Goal: Information Seeking & Learning: Learn about a topic

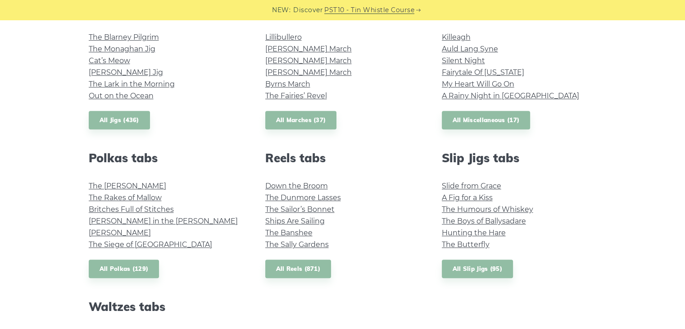
scroll to position [450, 0]
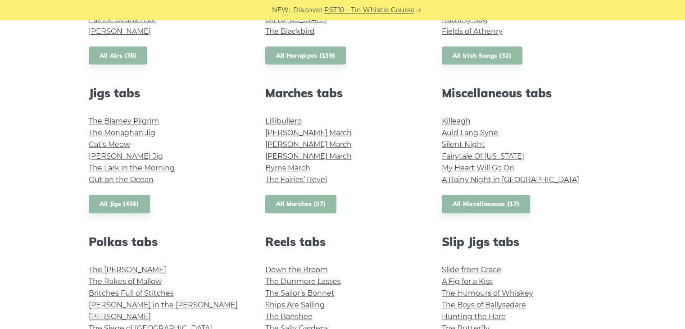
click at [310, 206] on link "All Marches (37)" at bounding box center [301, 204] width 72 height 18
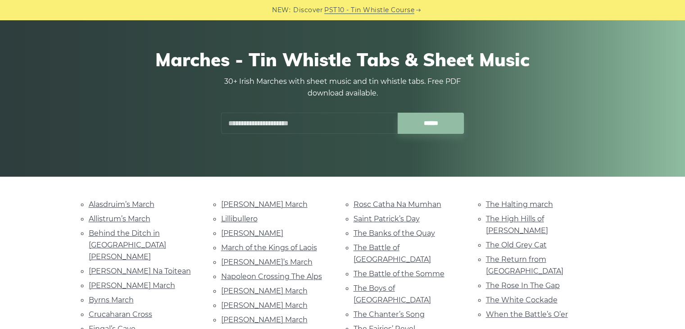
scroll to position [135, 0]
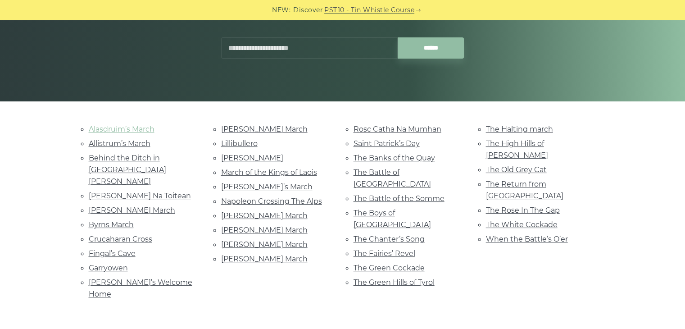
click at [123, 125] on link "Alasdruim’s March" at bounding box center [122, 129] width 66 height 9
click at [126, 143] on link "Allistrum’s March" at bounding box center [120, 143] width 62 height 9
click at [94, 166] on link "Behind the Ditch in Pairc Anna" at bounding box center [127, 170] width 77 height 32
click at [106, 191] on link "Bó Mhín Na Toitean" at bounding box center [140, 195] width 102 height 9
click at [113, 249] on link "Fingal’s Cave" at bounding box center [112, 253] width 47 height 9
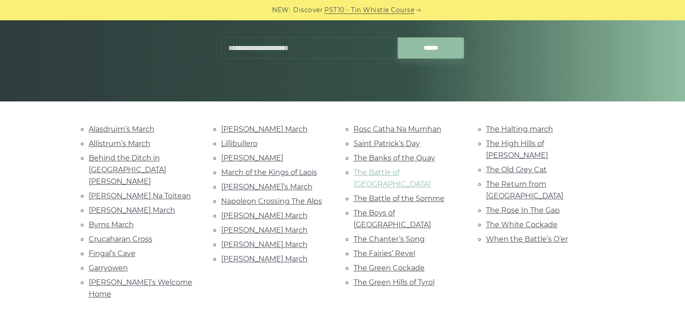
click at [372, 168] on link "The Battle of Aughrim" at bounding box center [392, 178] width 77 height 20
click at [382, 209] on link "The Boys of Belfast" at bounding box center [392, 219] width 77 height 20
click at [506, 129] on link "The Halting march" at bounding box center [519, 129] width 67 height 9
click at [511, 165] on link "The Old Grey Cat" at bounding box center [516, 169] width 61 height 9
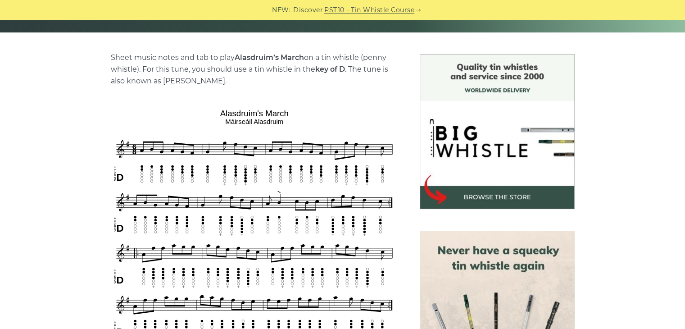
scroll to position [225, 0]
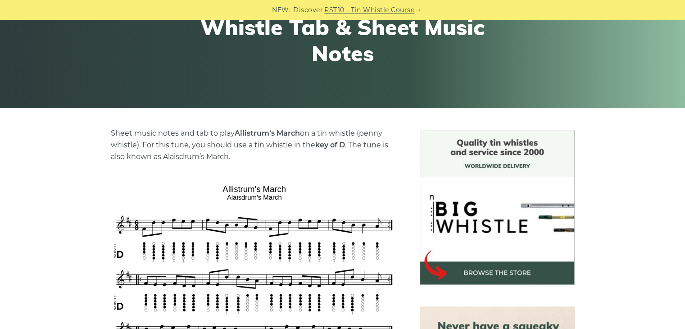
scroll to position [225, 0]
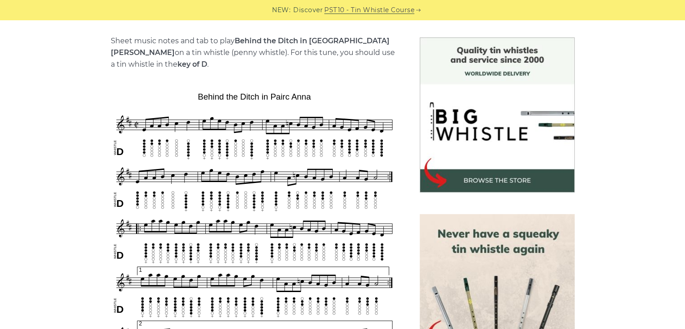
scroll to position [225, 0]
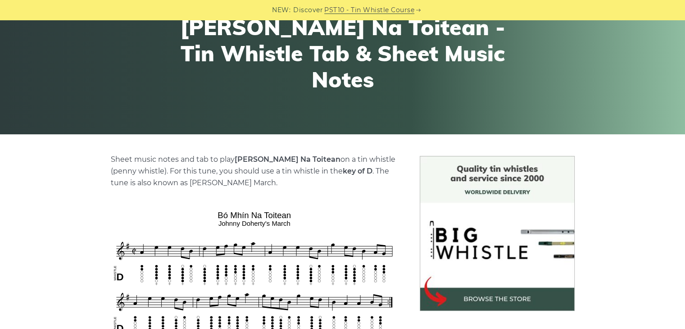
scroll to position [180, 0]
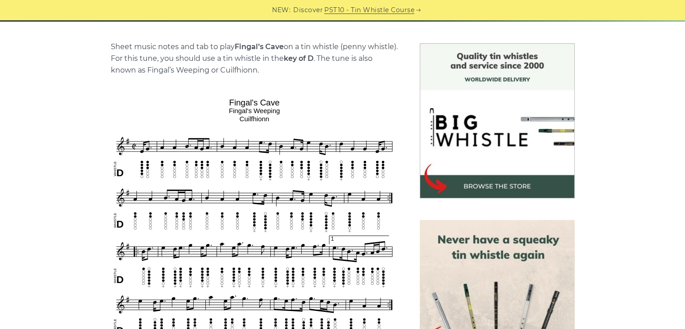
scroll to position [225, 0]
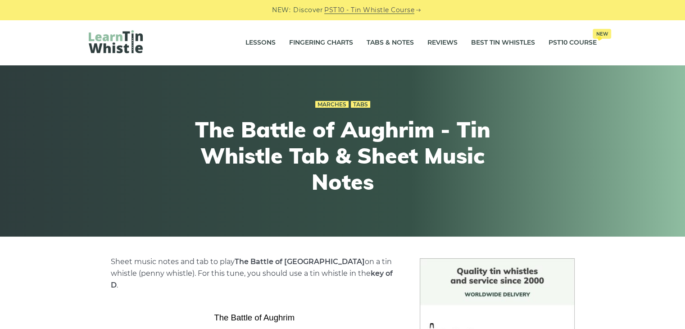
scroll to position [180, 0]
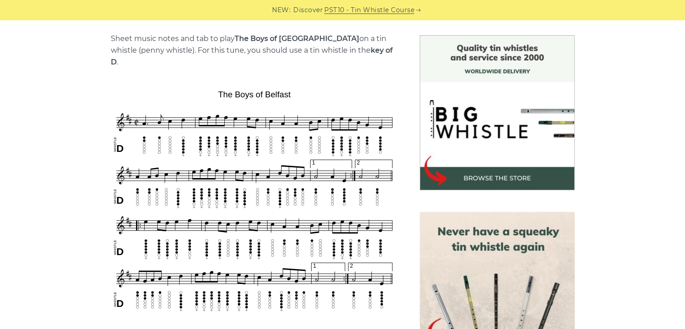
scroll to position [225, 0]
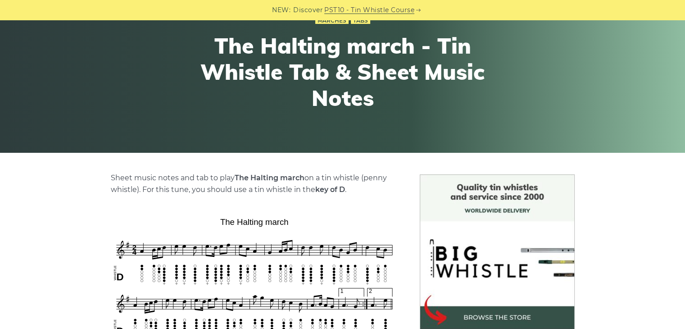
scroll to position [180, 0]
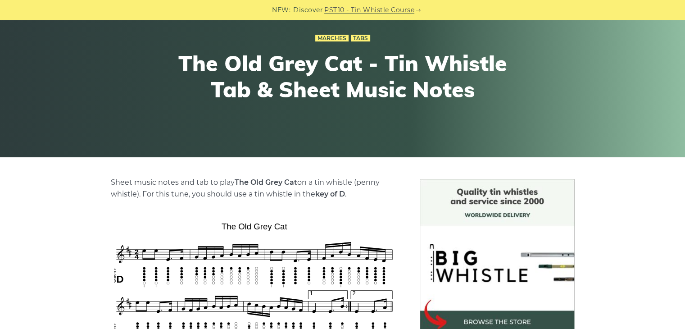
scroll to position [225, 0]
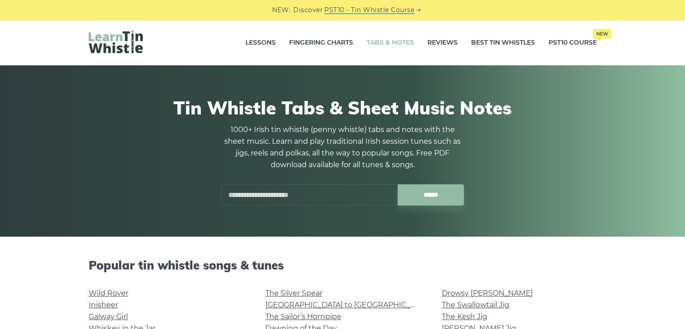
click at [299, 191] on input "text" at bounding box center [309, 194] width 177 height 21
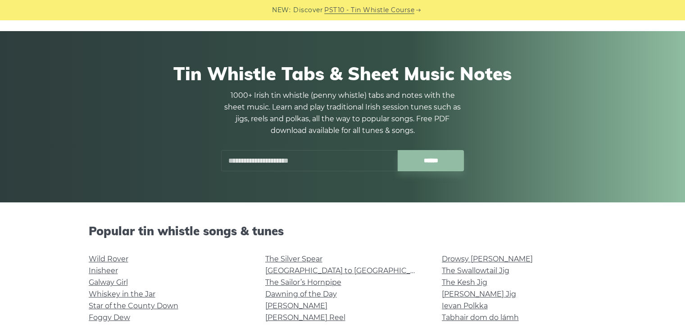
scroll to position [90, 0]
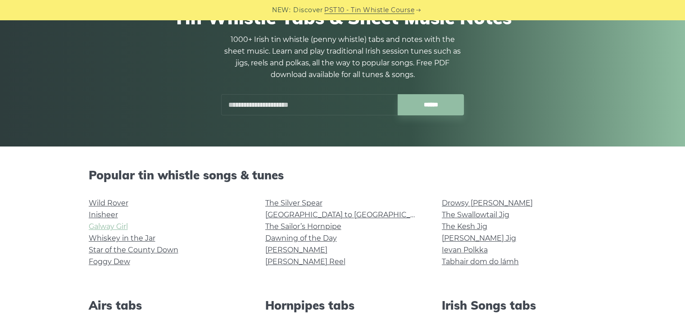
click at [108, 224] on link "Galway Girl" at bounding box center [108, 226] width 39 height 9
click at [250, 100] on input "text" at bounding box center [309, 104] width 177 height 21
click at [398, 94] on input "******" at bounding box center [431, 104] width 66 height 21
click at [416, 100] on input "******" at bounding box center [431, 104] width 66 height 21
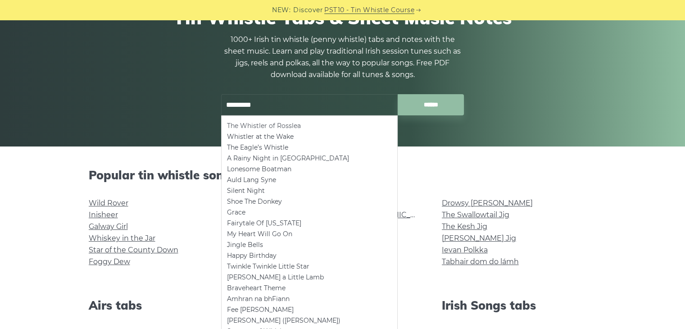
click at [291, 125] on li "The Whistler of Rosslea" at bounding box center [309, 125] width 165 height 11
type input "**********"
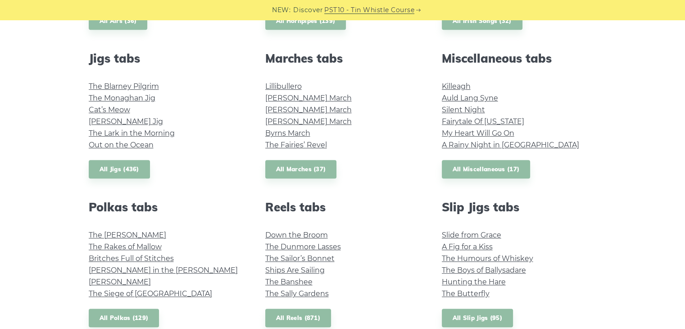
scroll to position [495, 0]
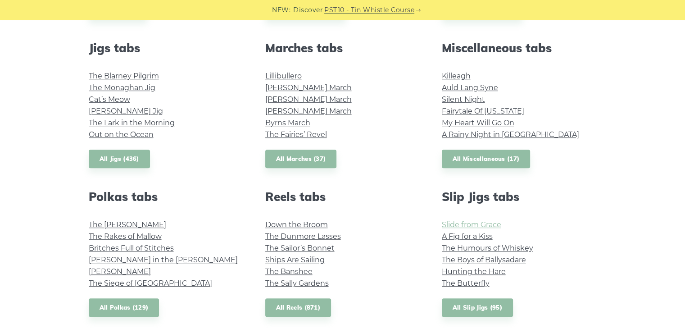
click at [487, 223] on link "Slide from Grace" at bounding box center [471, 224] width 59 height 9
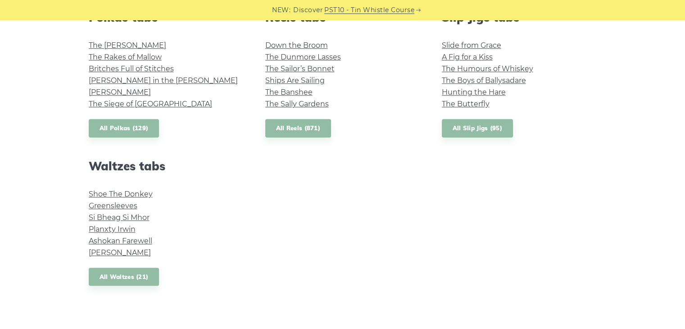
scroll to position [676, 0]
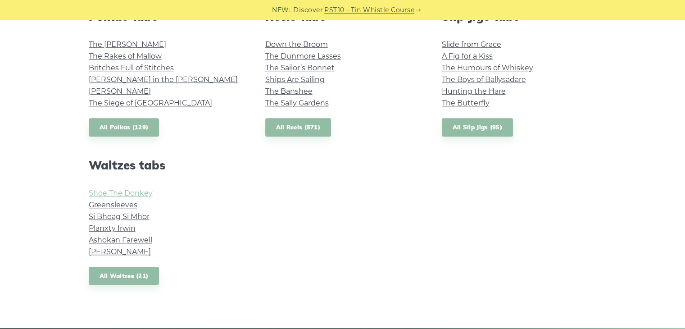
click at [102, 191] on link "Shoe The Donkey" at bounding box center [121, 193] width 64 height 9
click at [119, 204] on link "Greensleeves" at bounding box center [113, 204] width 49 height 9
click at [96, 213] on link "Si­ Bheag Si­ Mhor" at bounding box center [119, 216] width 61 height 9
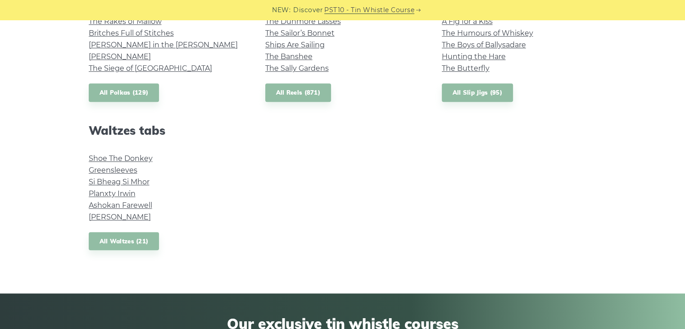
scroll to position [766, 0]
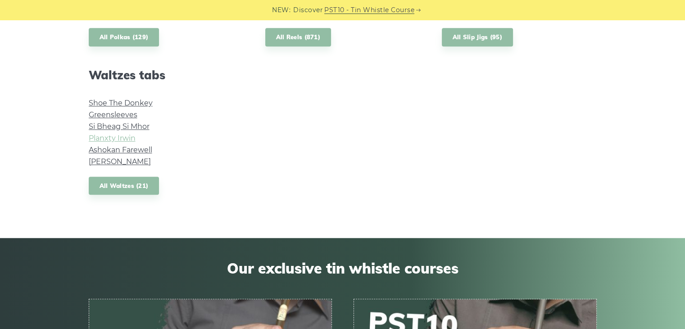
click at [91, 134] on link "Planxty Irwin" at bounding box center [112, 138] width 47 height 9
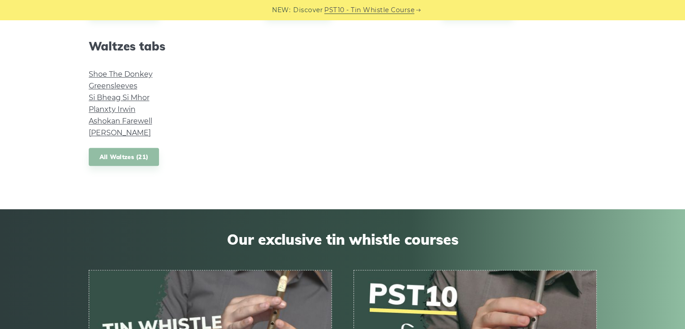
scroll to position [811, 0]
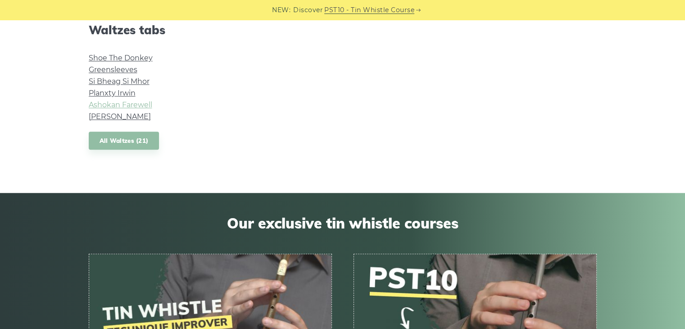
click at [113, 103] on link "Ashokan Farewell" at bounding box center [120, 104] width 63 height 9
click at [103, 116] on link "Margaret’s Waltz" at bounding box center [120, 116] width 62 height 9
click at [121, 136] on link "All Waltzes (21)" at bounding box center [124, 141] width 71 height 18
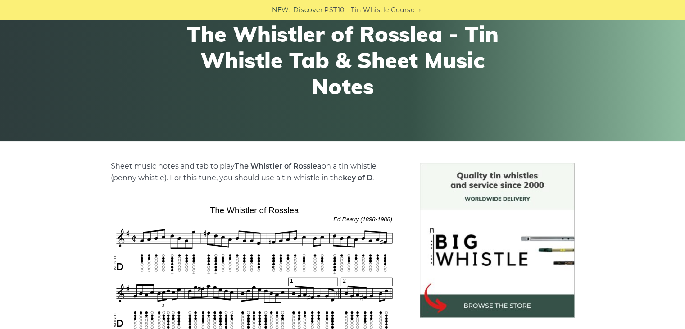
scroll to position [90, 0]
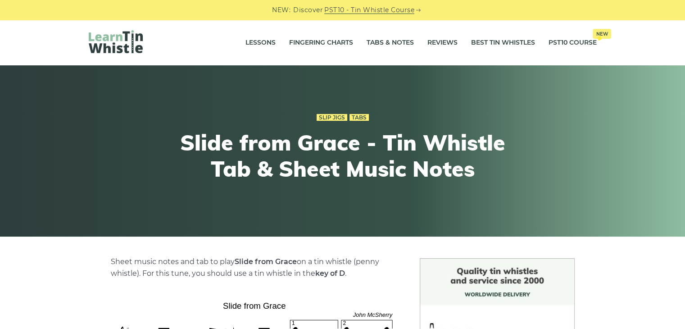
scroll to position [180, 0]
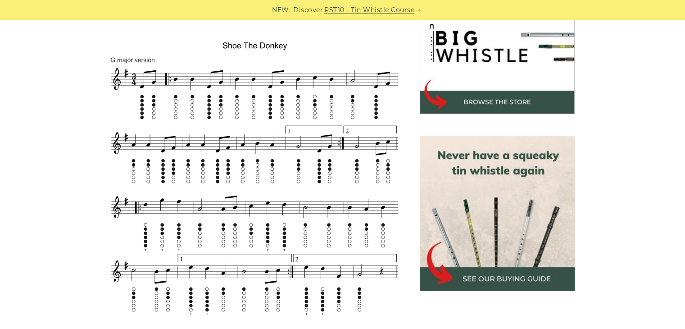
scroll to position [315, 0]
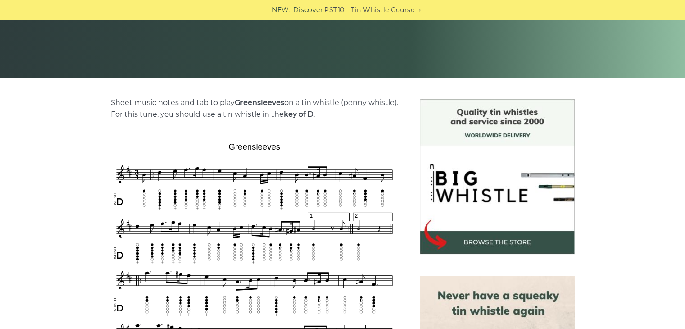
scroll to position [180, 0]
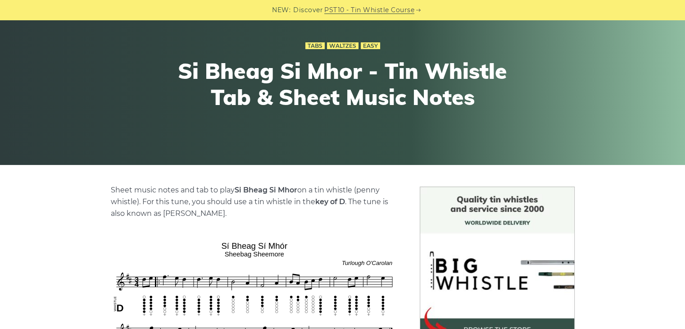
scroll to position [180, 0]
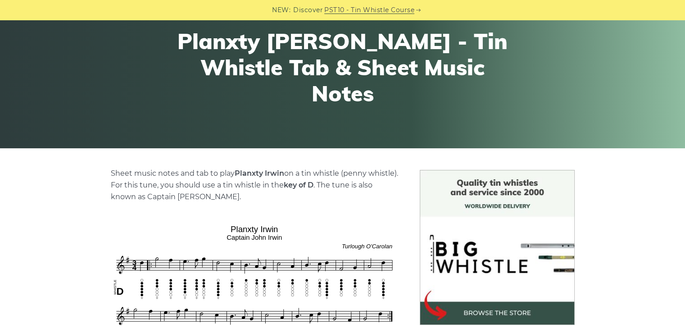
scroll to position [180, 0]
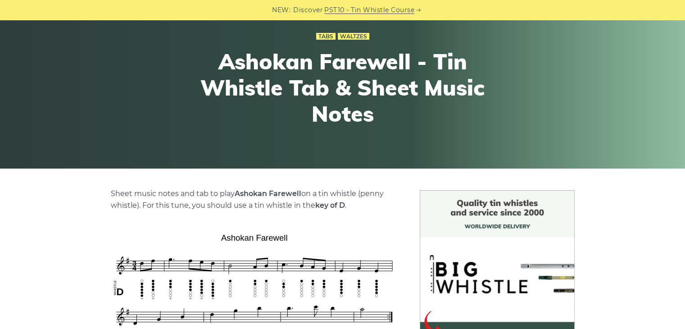
scroll to position [180, 0]
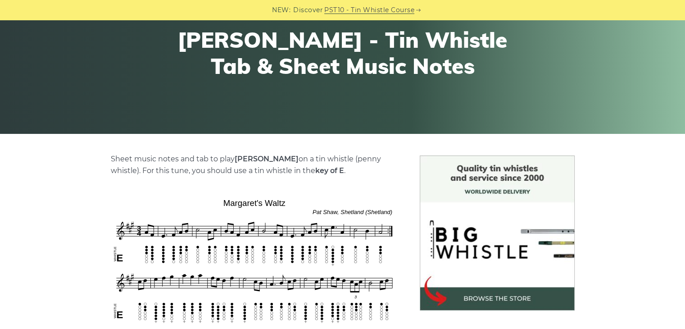
scroll to position [225, 0]
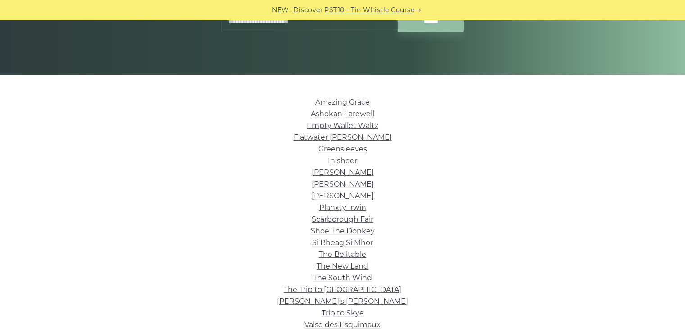
scroll to position [315, 0]
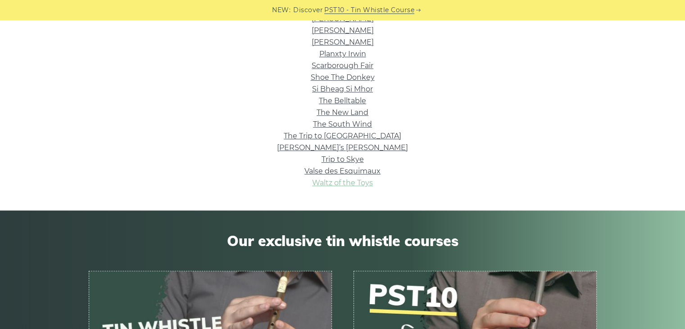
click at [346, 179] on link "Waltz of the Toys" at bounding box center [342, 182] width 61 height 9
click at [315, 168] on link "Valse des Esquimaux" at bounding box center [342, 171] width 76 height 9
click at [335, 163] on link "Trip to Skye" at bounding box center [343, 159] width 42 height 9
click at [333, 135] on link "The Trip to [GEOGRAPHIC_DATA]" at bounding box center [343, 136] width 118 height 9
click at [340, 128] on link "The South Wind" at bounding box center [342, 124] width 59 height 9
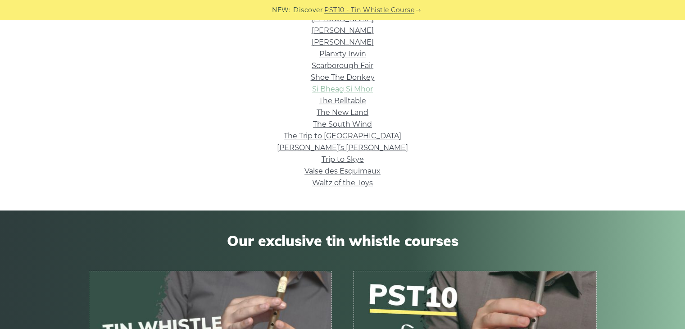
click at [328, 88] on link "Si­ Bheag Si­ Mhor" at bounding box center [342, 89] width 61 height 9
click at [322, 65] on link "Scarborough Fair" at bounding box center [343, 65] width 62 height 9
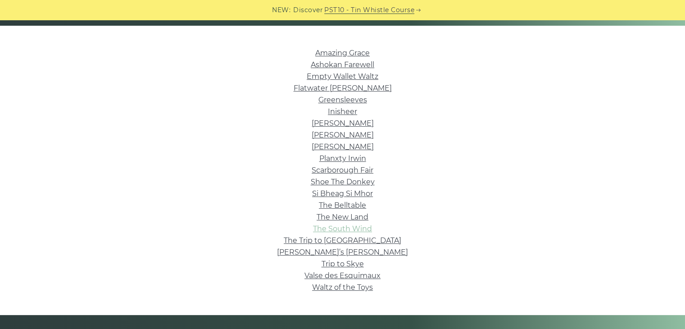
scroll to position [135, 0]
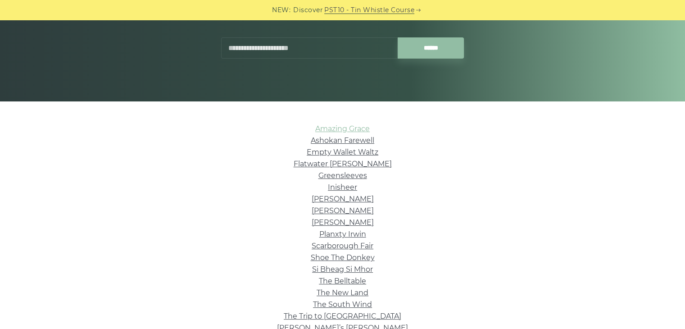
click at [333, 128] on link "Amazing Grace" at bounding box center [342, 128] width 54 height 9
click at [335, 129] on link "Amazing Grace" at bounding box center [342, 128] width 54 height 9
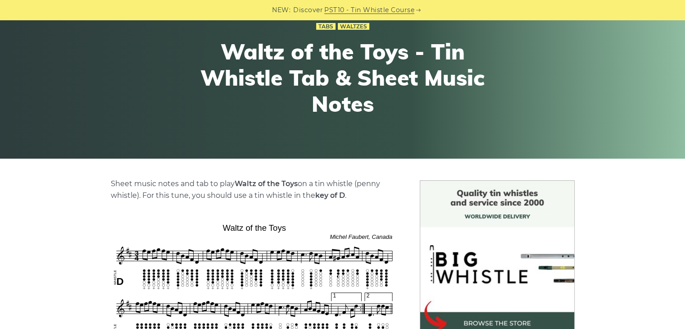
scroll to position [180, 0]
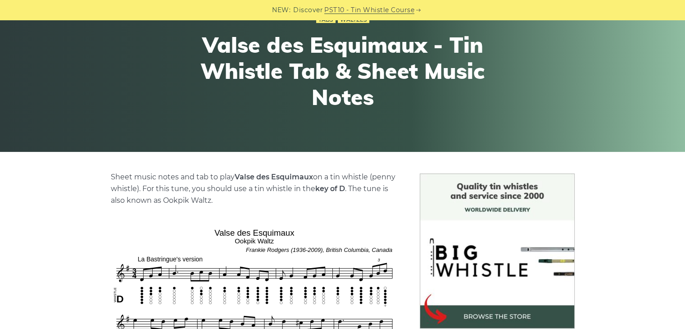
scroll to position [135, 0]
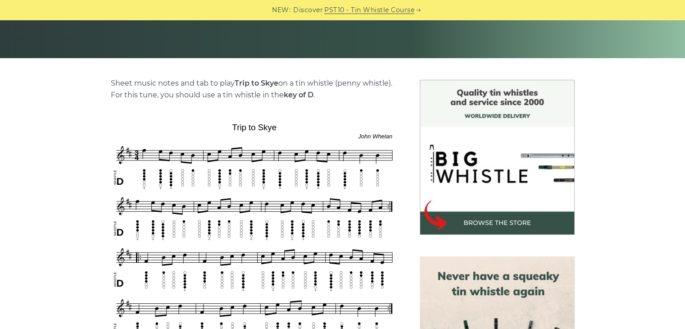
scroll to position [180, 0]
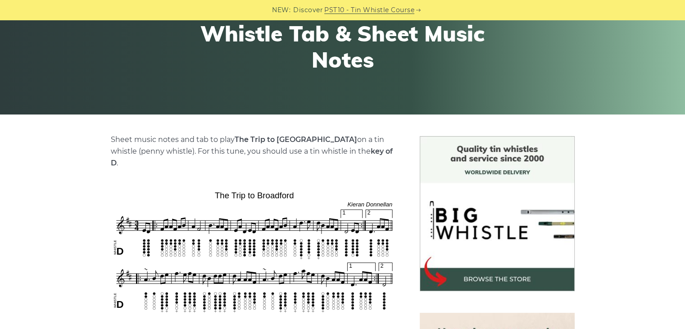
scroll to position [135, 0]
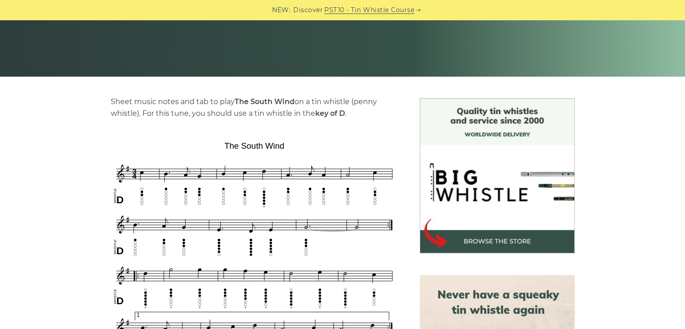
scroll to position [180, 0]
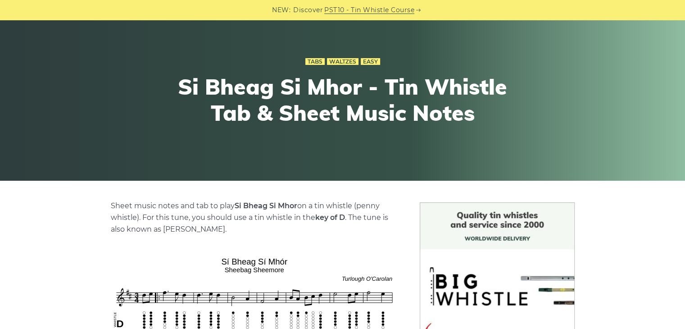
scroll to position [135, 0]
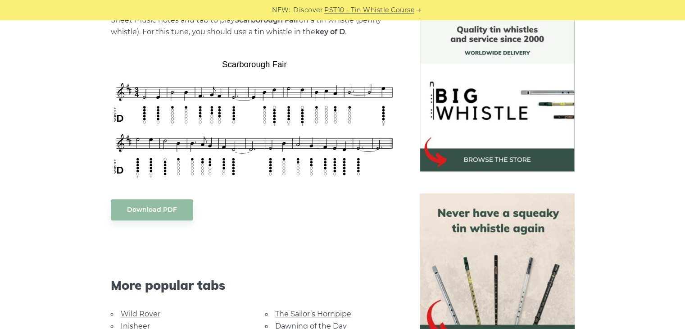
scroll to position [360, 0]
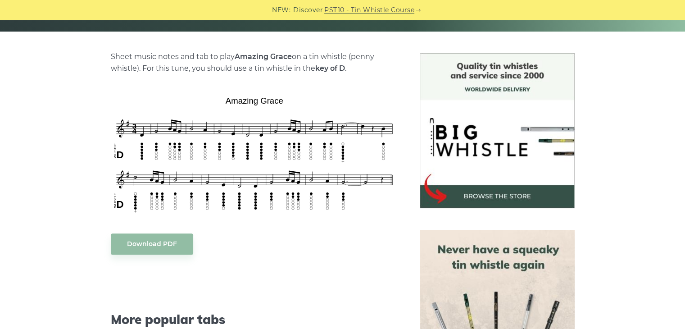
scroll to position [225, 0]
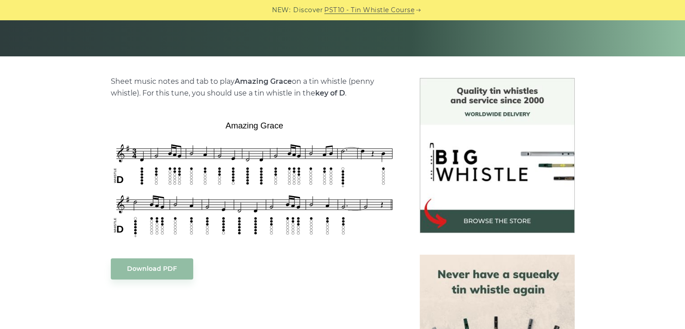
scroll to position [225, 0]
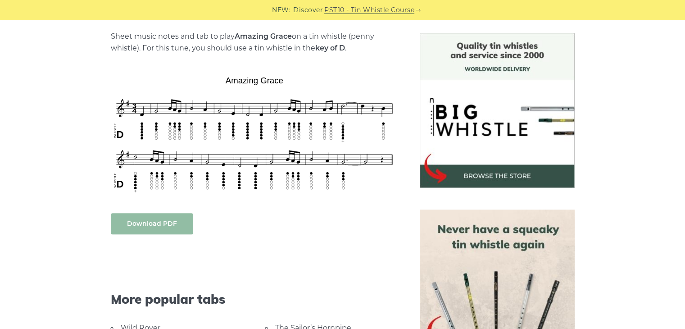
click at [126, 222] on link "Download PDF" at bounding box center [152, 223] width 82 height 21
